Goal: Task Accomplishment & Management: Use online tool/utility

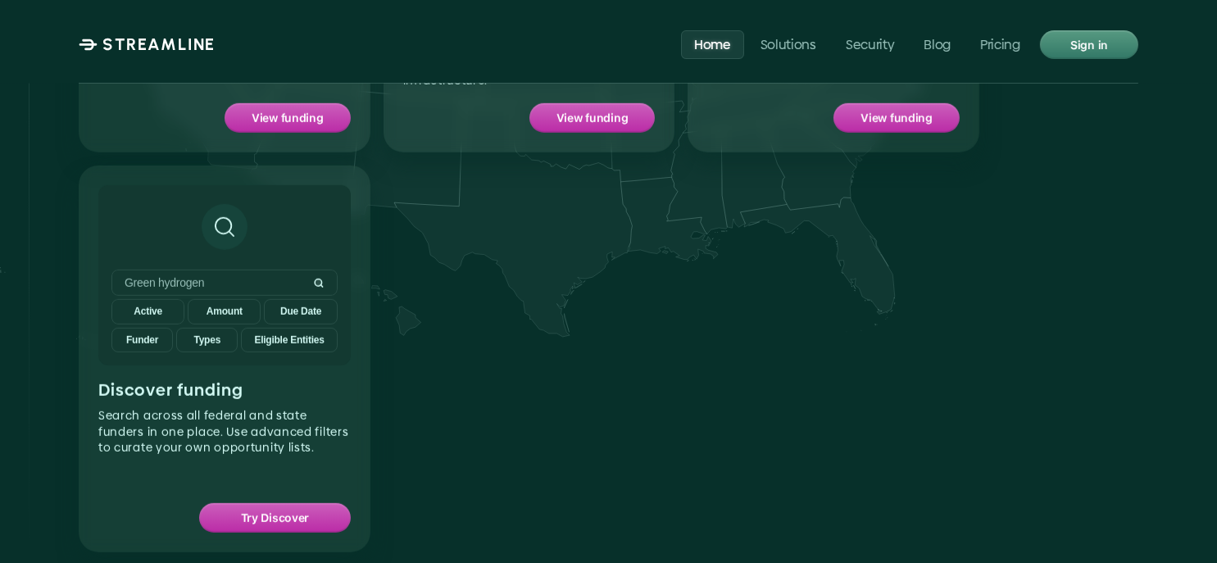
scroll to position [1748, 0]
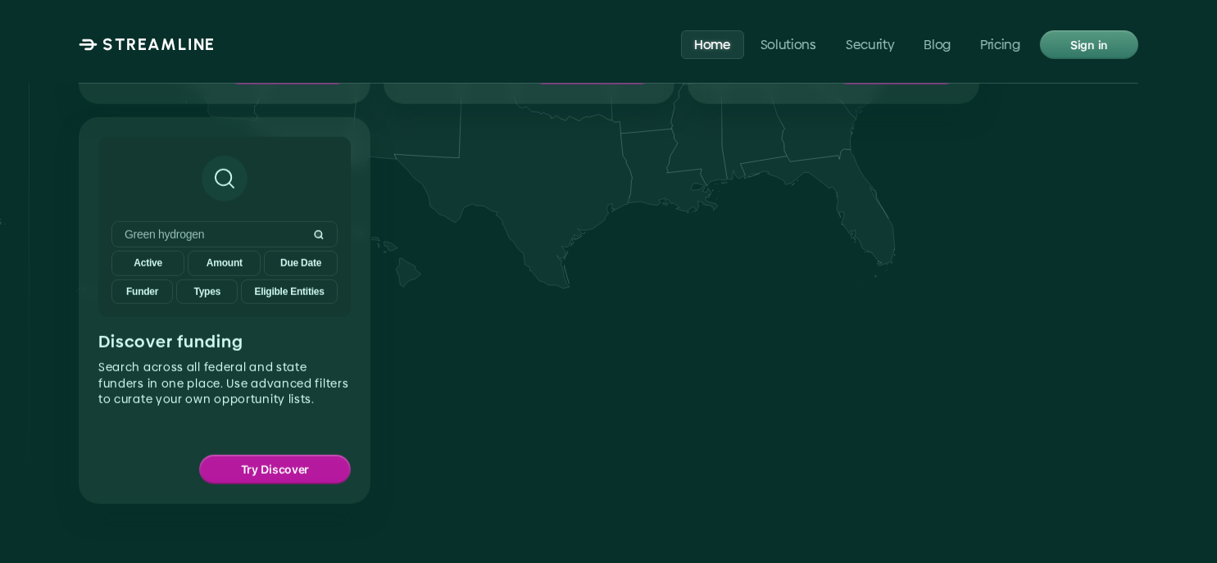
click at [302, 457] on div "Try Discover" at bounding box center [275, 470] width 148 height 26
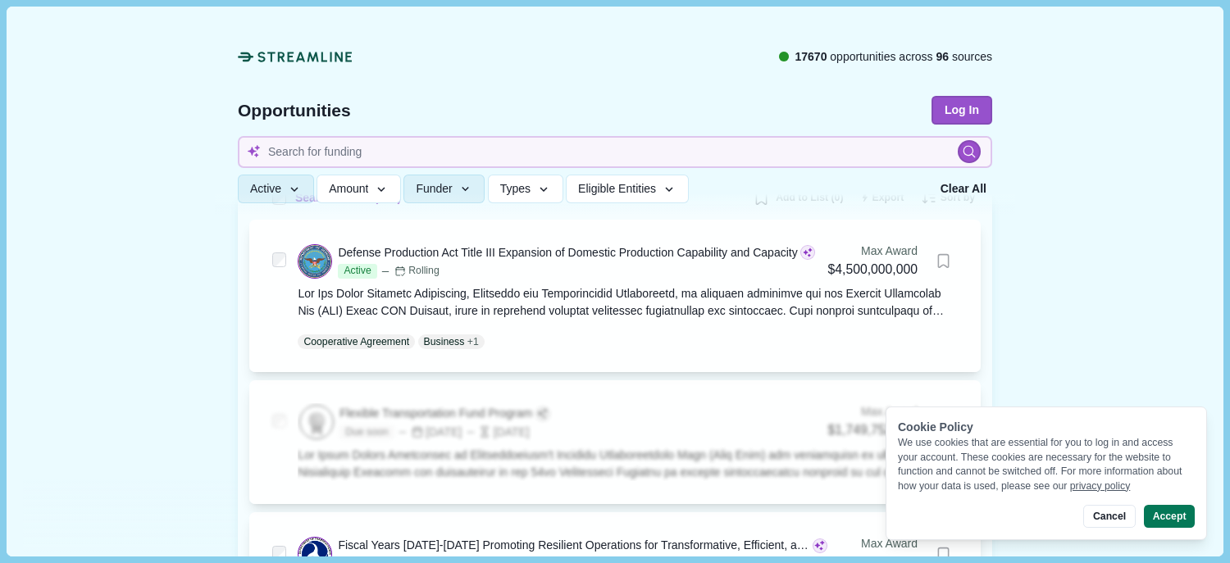
scroll to position [218, 0]
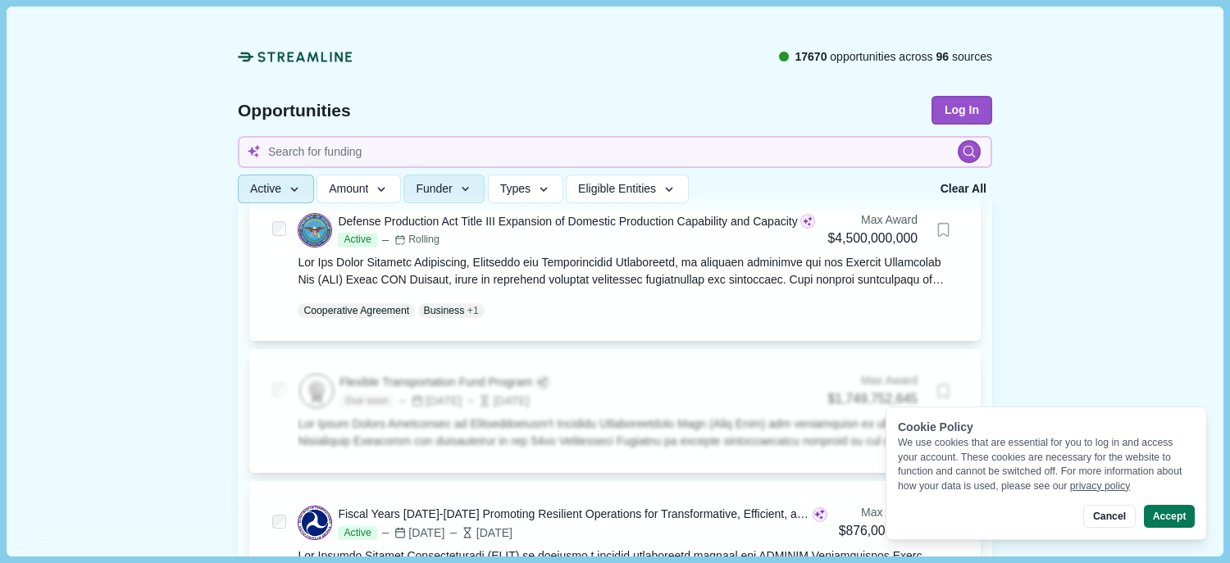
click at [287, 186] on icon "button" at bounding box center [294, 190] width 15 height 15
click at [507, 188] on span "Types" at bounding box center [515, 190] width 30 height 14
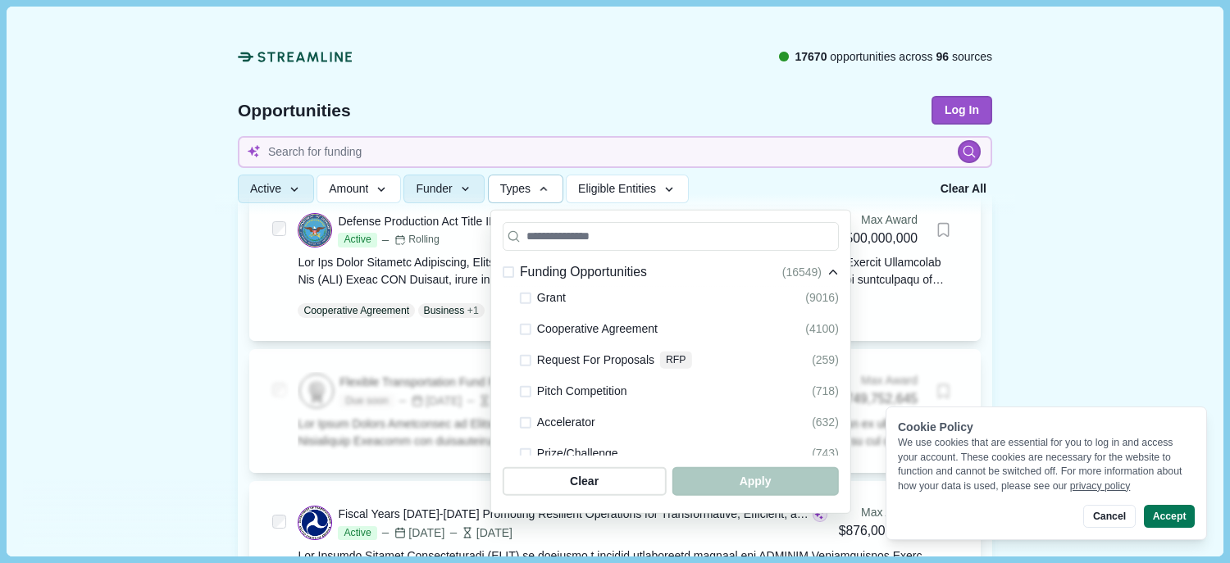
click at [520, 362] on span at bounding box center [525, 360] width 11 height 11
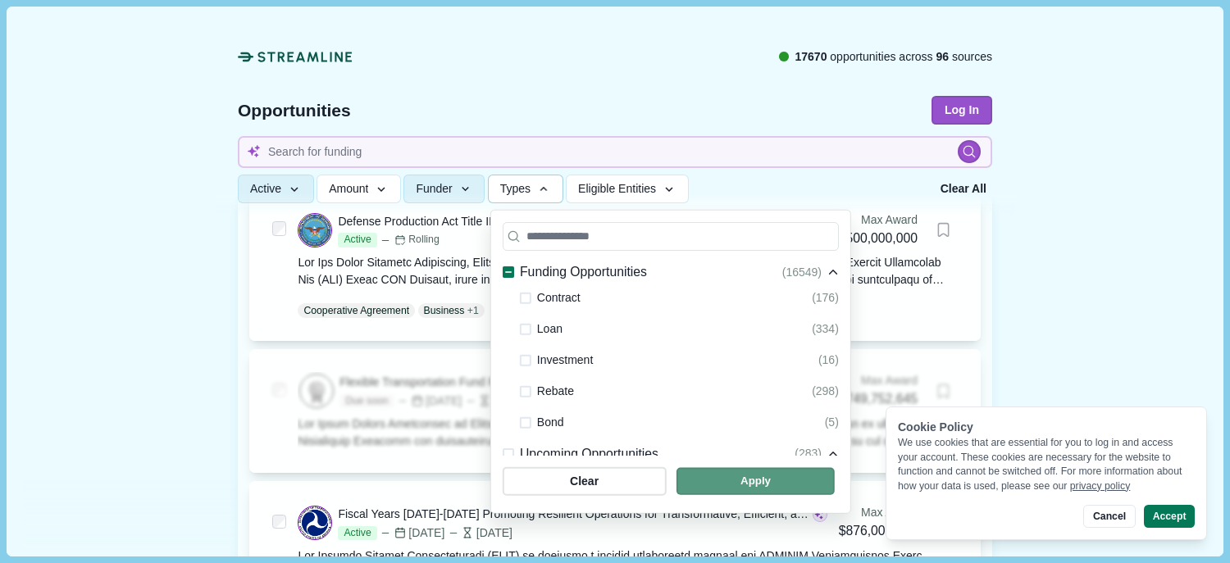
click at [699, 476] on span "button" at bounding box center [754, 481] width 158 height 27
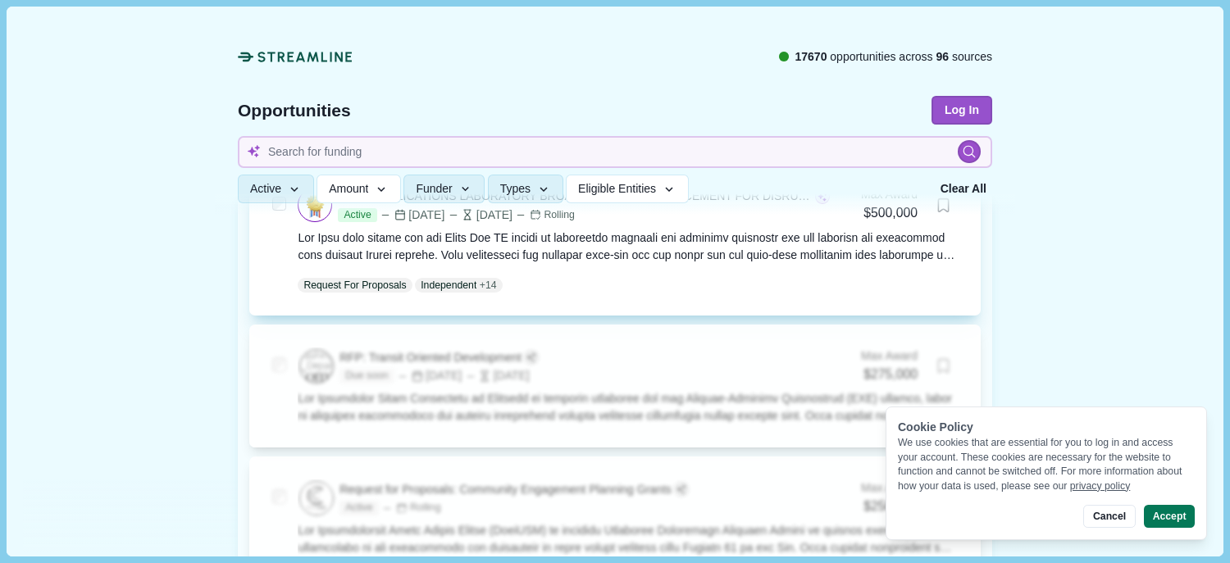
scroll to position [765, 0]
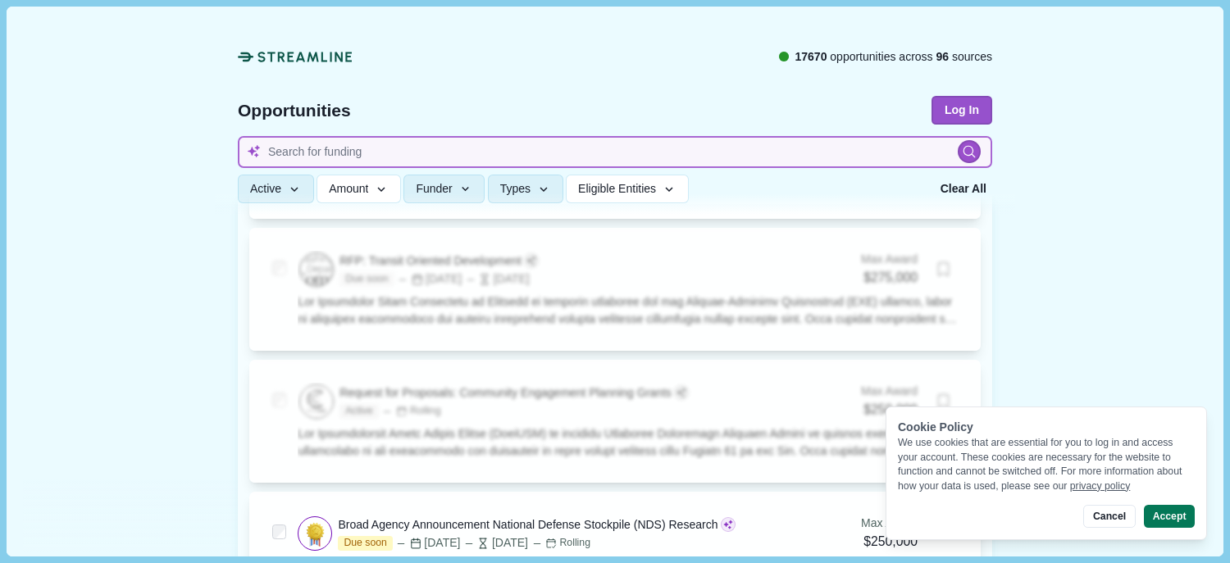
click at [304, 153] on input at bounding box center [615, 152] width 754 height 32
type input "weather"
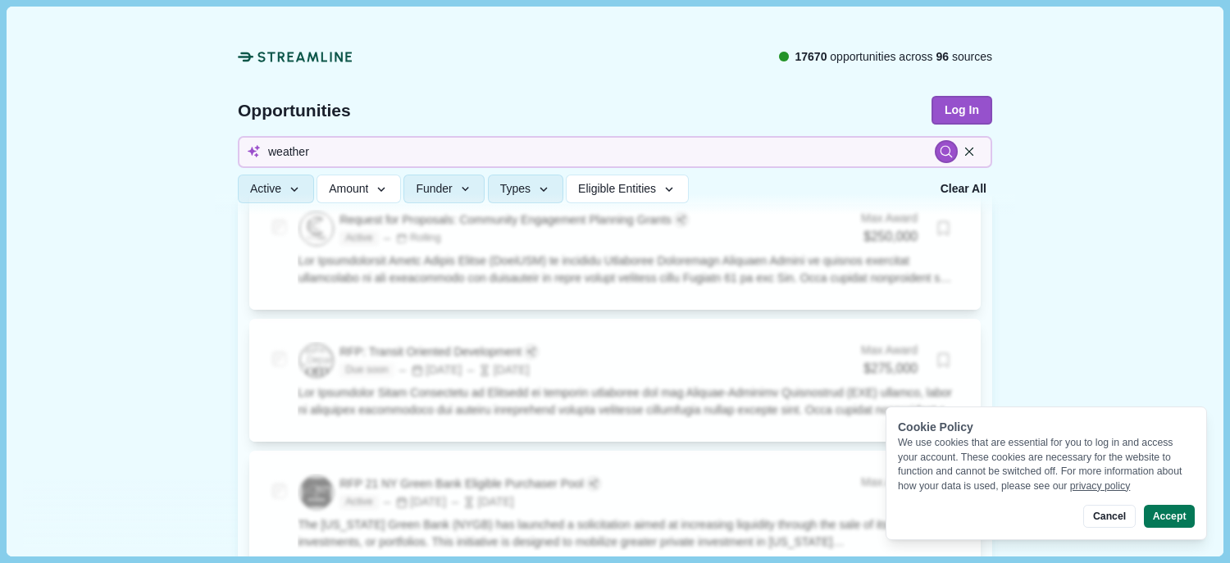
scroll to position [1312, 0]
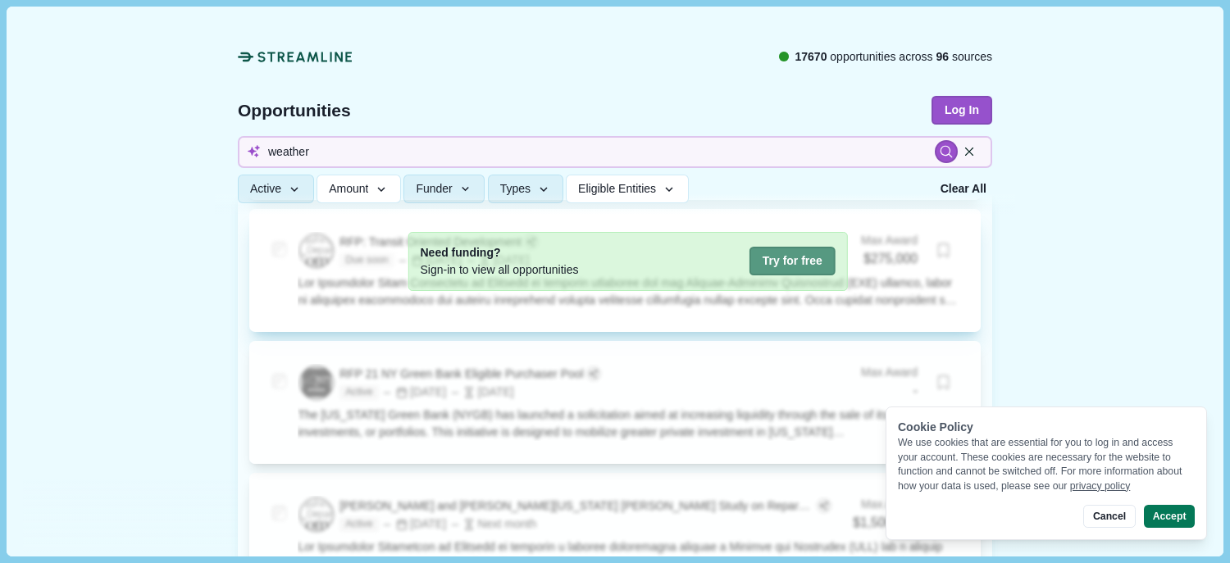
click at [757, 258] on button "Try for free" at bounding box center [792, 261] width 86 height 29
click at [759, 262] on button "Try for free" at bounding box center [792, 261] width 86 height 29
click at [772, 257] on button "Try for free" at bounding box center [792, 261] width 86 height 29
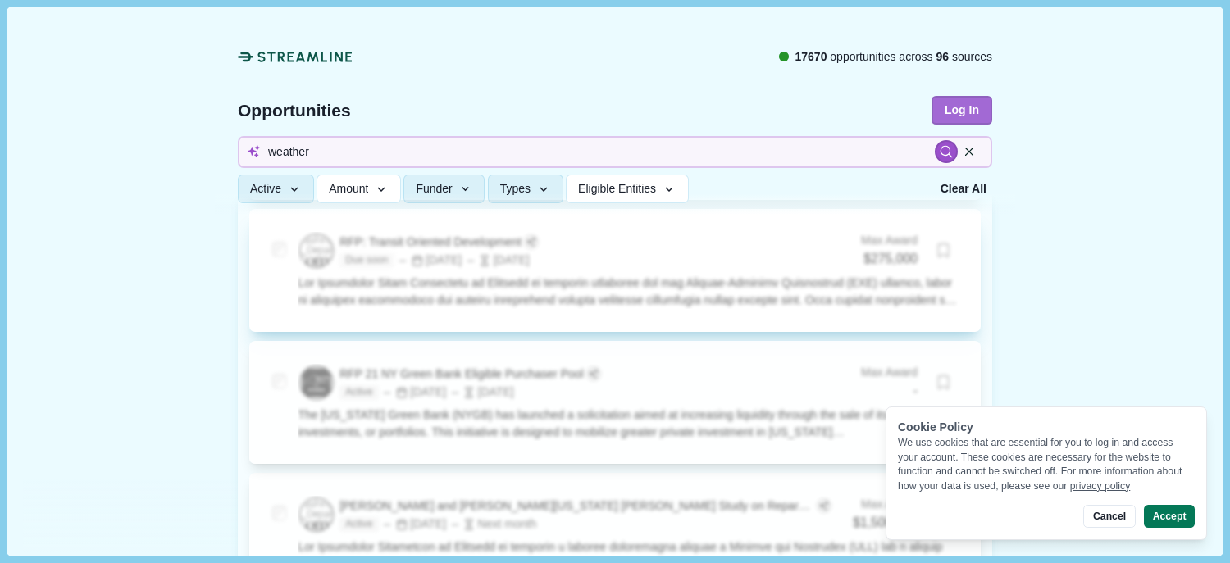
click at [951, 116] on button "Log In" at bounding box center [961, 110] width 61 height 29
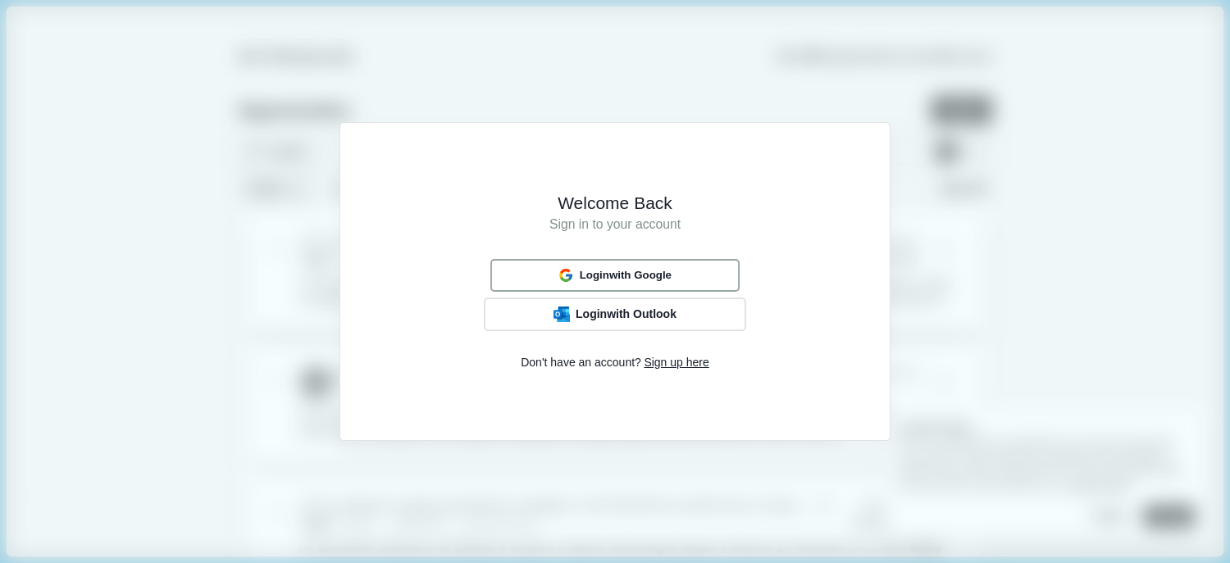
click at [624, 273] on span "Login with Google" at bounding box center [626, 275] width 92 height 13
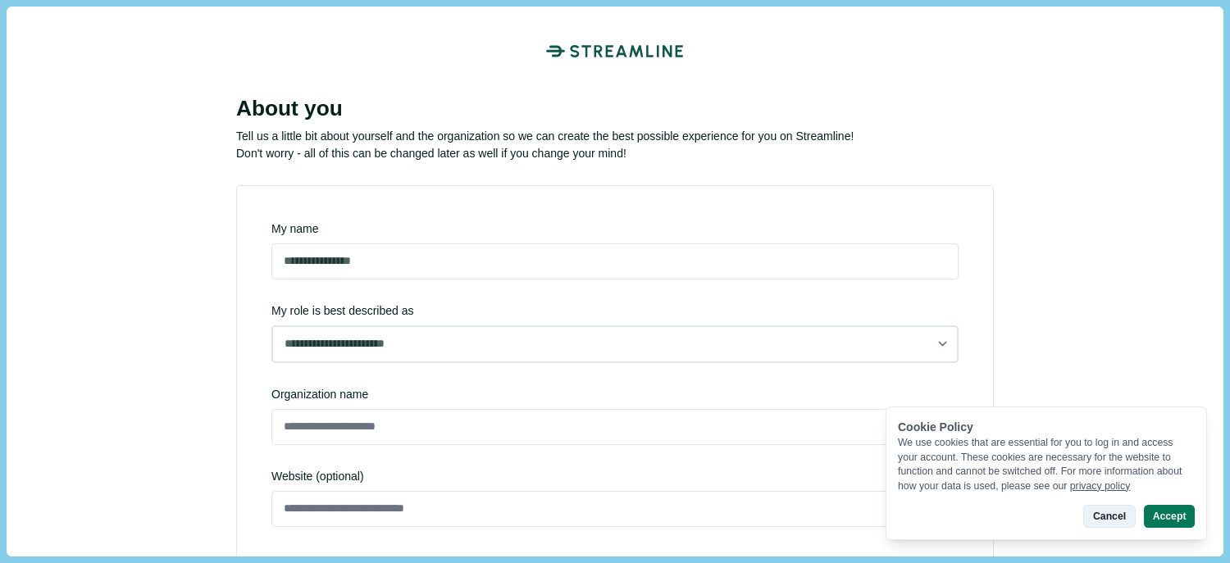
click at [1107, 515] on button "Cancel" at bounding box center [1109, 516] width 52 height 23
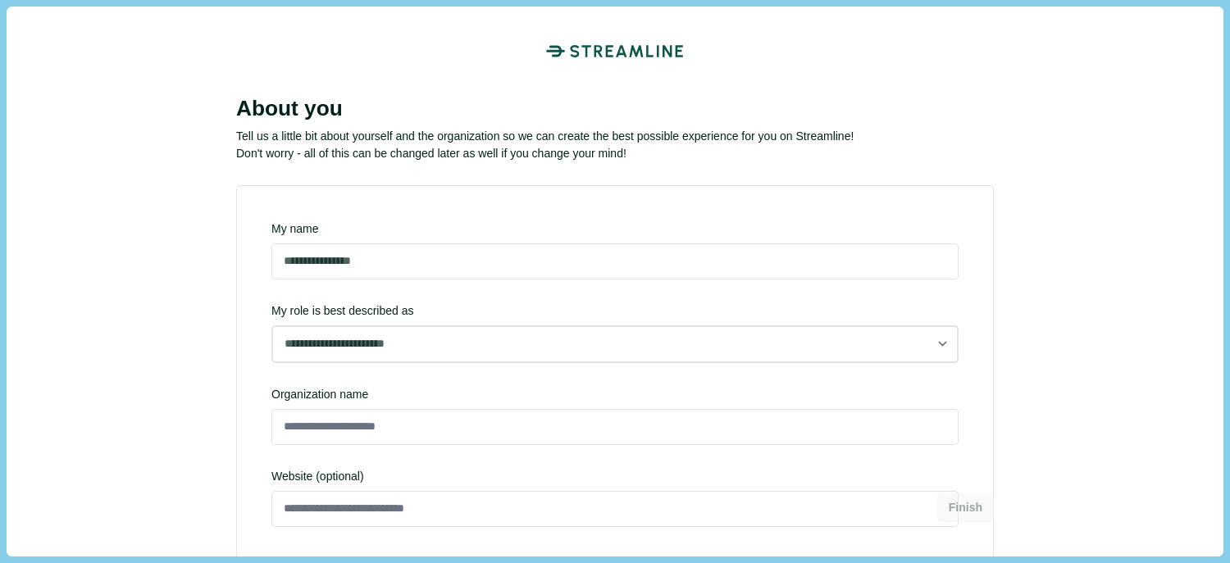
scroll to position [107, 0]
